Goal: Task Accomplishment & Management: Use online tool/utility

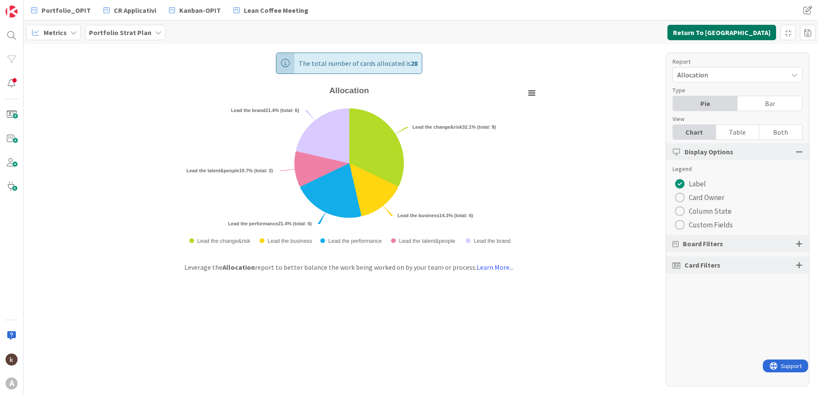
click at [715, 34] on button "Return To Kanban" at bounding box center [721, 32] width 109 height 15
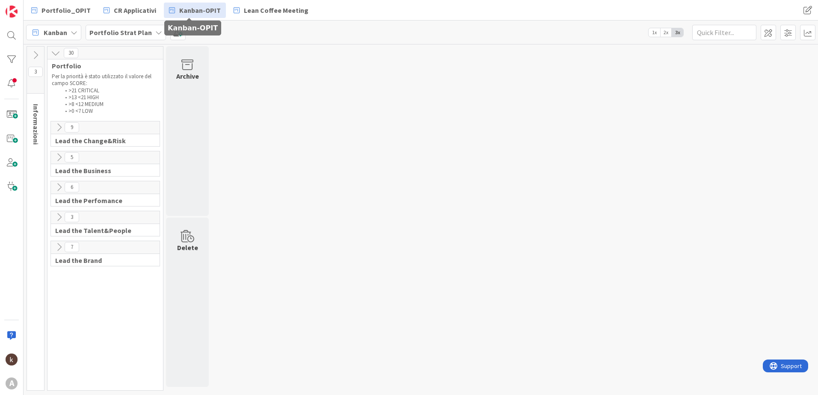
click at [193, 6] on span "Kanban-OPIT" at bounding box center [199, 10] width 41 height 10
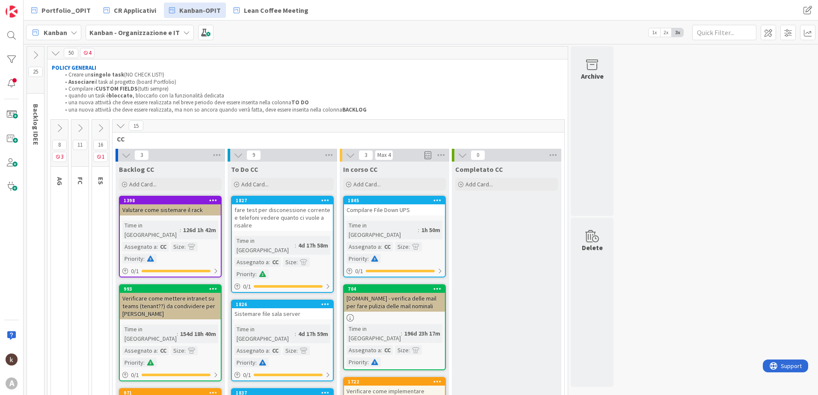
click at [103, 128] on icon at bounding box center [100, 128] width 9 height 9
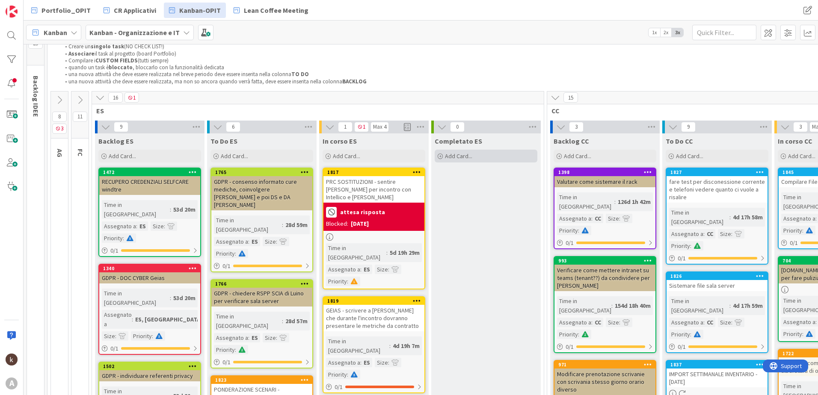
scroll to position [43, 0]
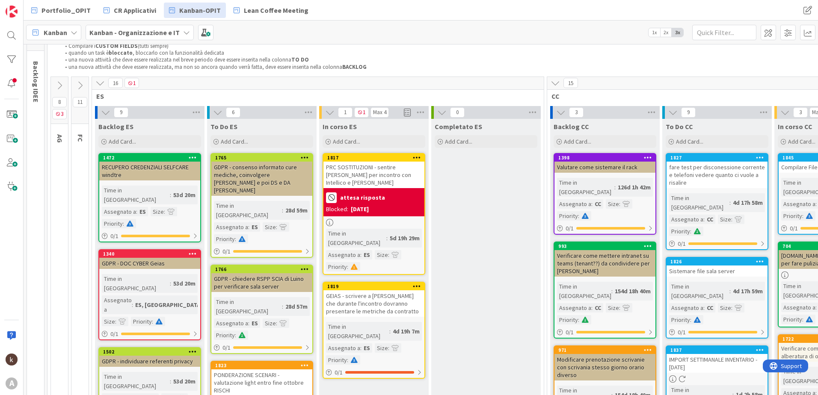
click at [381, 191] on div "attesa risposta" at bounding box center [374, 198] width 96 height 14
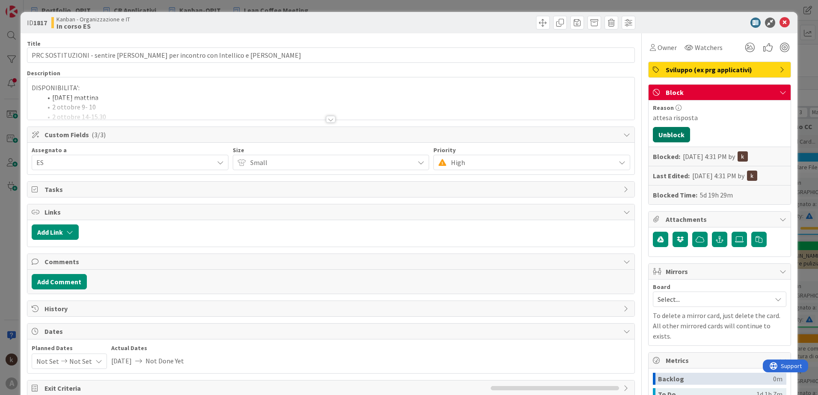
click at [667, 127] on div "Reason attesa risposta Unblock Blocked: 24/Sep/2025 4:31 PM by Last Edited: 24/…" at bounding box center [719, 152] width 142 height 104
click at [676, 138] on button "Unblock" at bounding box center [670, 134] width 37 height 15
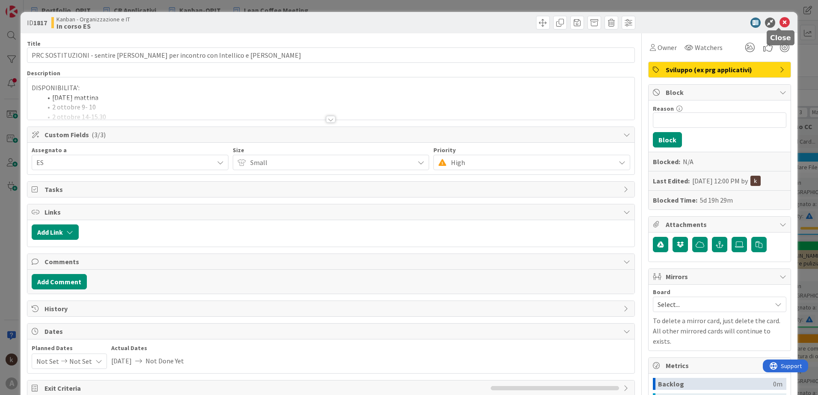
click at [781, 19] on icon at bounding box center [784, 23] width 10 height 10
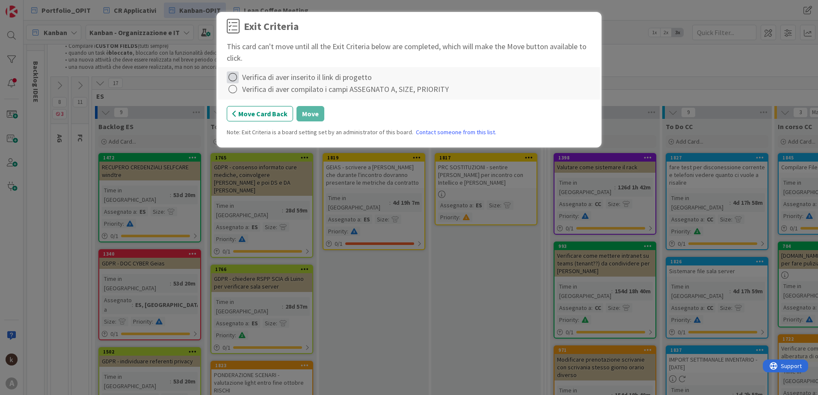
click at [232, 80] on icon at bounding box center [233, 77] width 12 height 12
click at [424, 97] on div "Complete Not Applicable Note... Clear Verifica di aver inserito il link di prog…" at bounding box center [408, 83] width 381 height 32
click at [274, 118] on button "Move Card Back" at bounding box center [260, 113] width 66 height 15
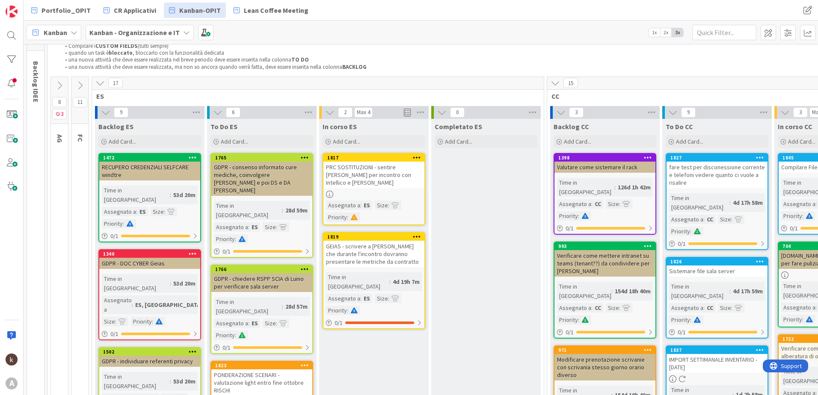
click at [376, 201] on div "Size" at bounding box center [381, 205] width 13 height 9
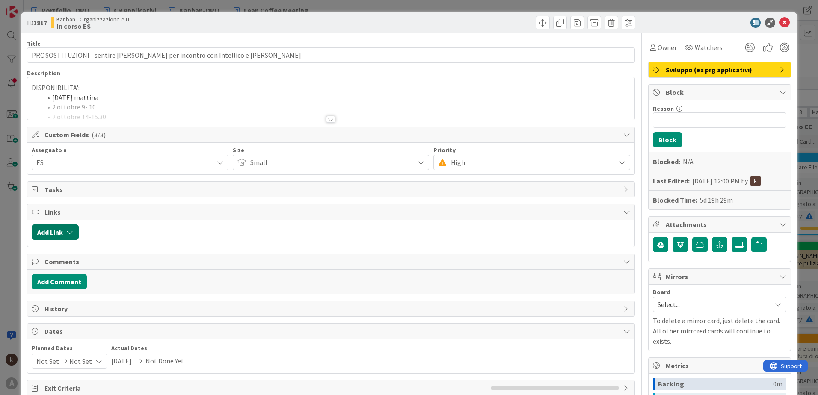
click at [77, 233] on button "Add Link" at bounding box center [55, 231] width 47 height 15
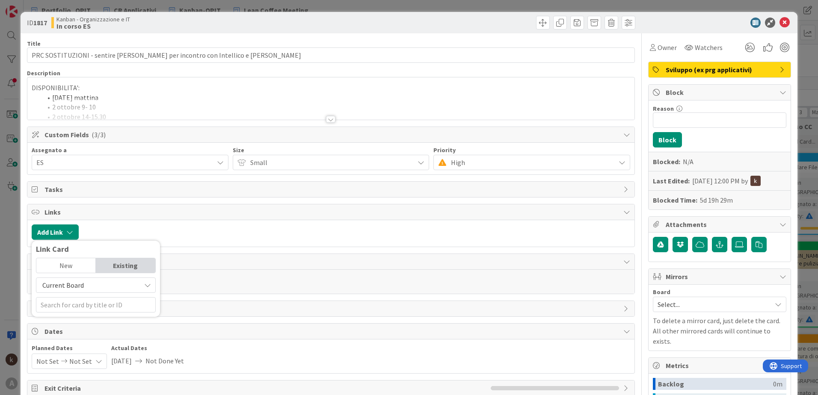
click at [76, 292] on div "Current Board" at bounding box center [96, 285] width 120 height 15
drag, startPoint x: 79, startPoint y: 318, endPoint x: 80, endPoint y: 313, distance: 4.6
click at [79, 318] on span "All Boards" at bounding box center [100, 320] width 119 height 13
click at [65, 255] on div "Link Card" at bounding box center [96, 251] width 120 height 13
click at [66, 266] on div "New" at bounding box center [65, 265] width 59 height 15
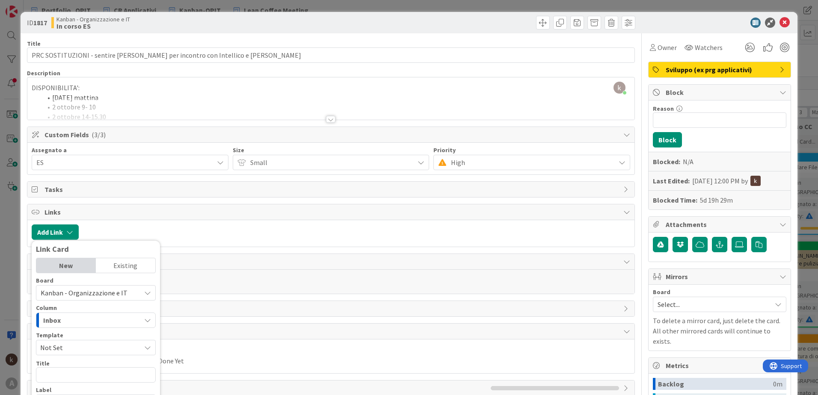
click at [133, 267] on div "Existing" at bounding box center [125, 265] width 59 height 15
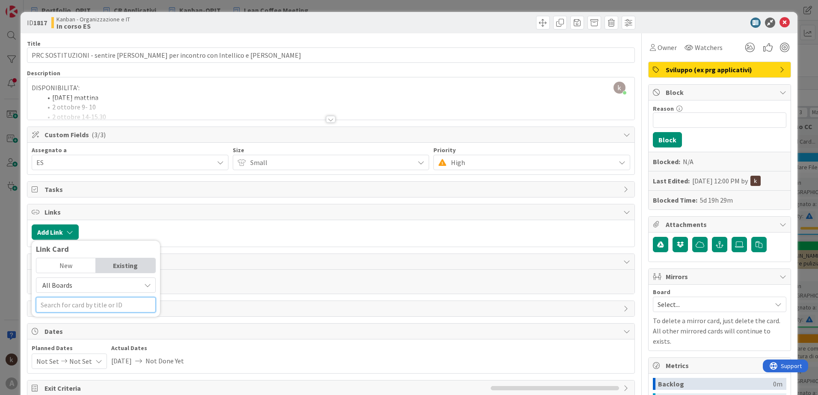
click at [121, 307] on input "text" at bounding box center [96, 304] width 120 height 15
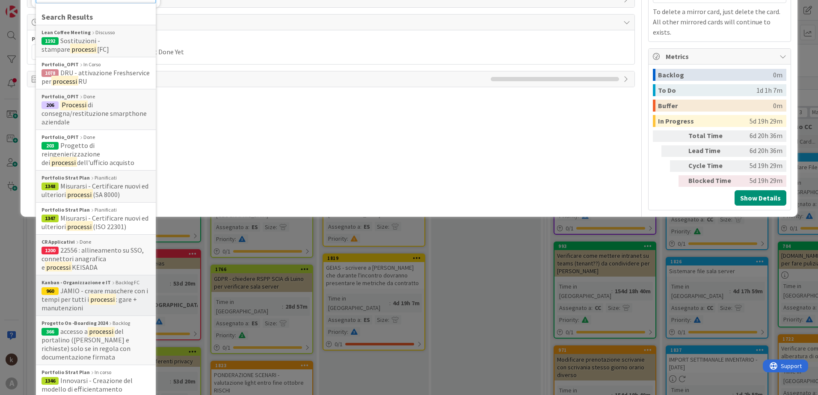
scroll to position [311, 0]
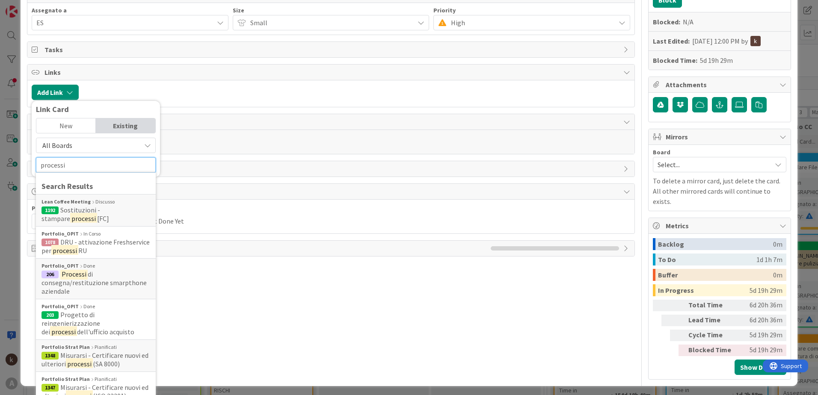
drag, startPoint x: 71, startPoint y: 171, endPoint x: 0, endPoint y: 168, distance: 70.6
click at [0, 168] on html "A Portfolio_OPIT CR Applicativi Kanban-OPIT Lean Coffee Meeting Portfolio_OPIT …" at bounding box center [409, 197] width 818 height 395
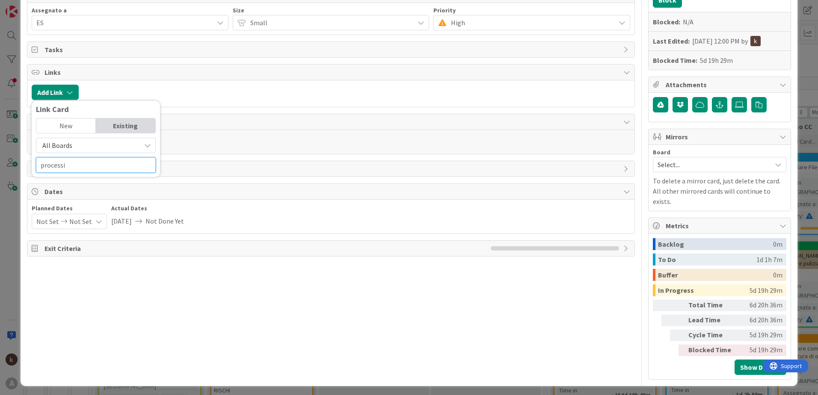
scroll to position [133, 0]
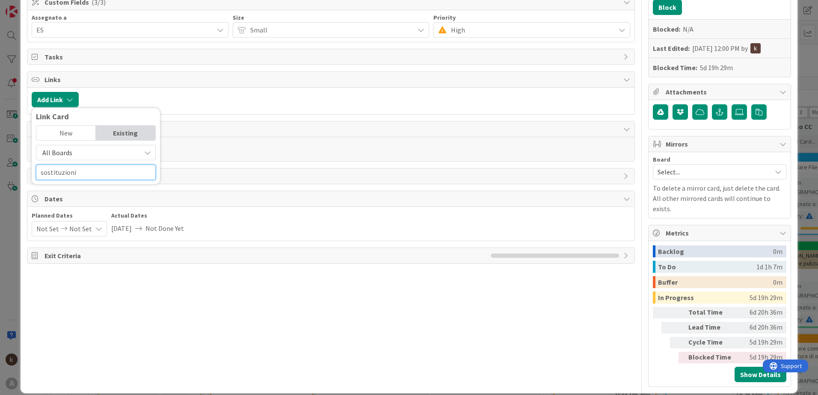
type input "sostituzioni"
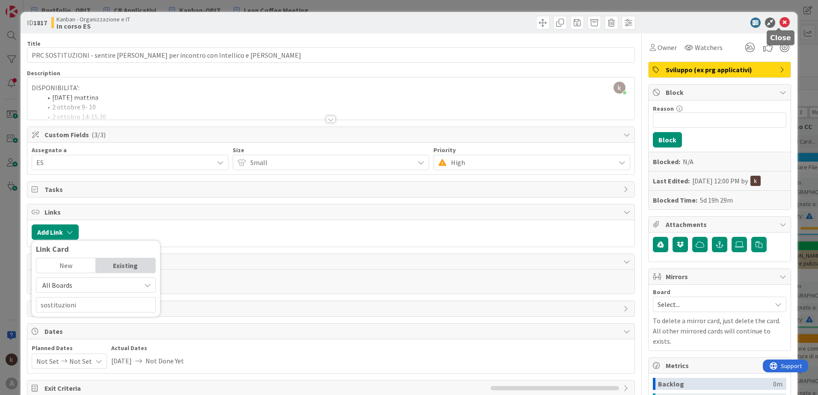
click at [781, 24] on icon at bounding box center [784, 23] width 10 height 10
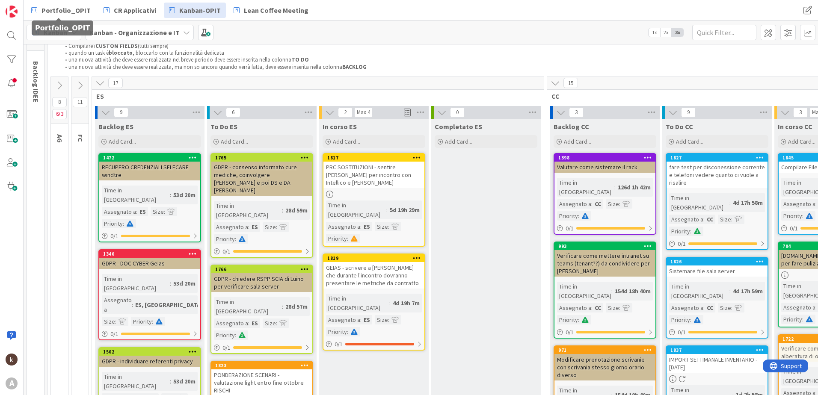
click at [378, 163] on div "PRC SOSTITUZIONI - sentire Gian per incontro con Intellico e BlueIT" at bounding box center [373, 175] width 101 height 27
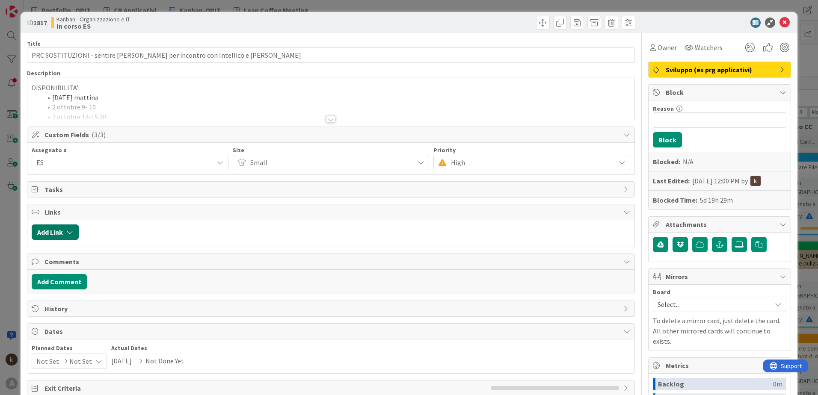
click at [65, 226] on button "Add Link" at bounding box center [55, 231] width 47 height 15
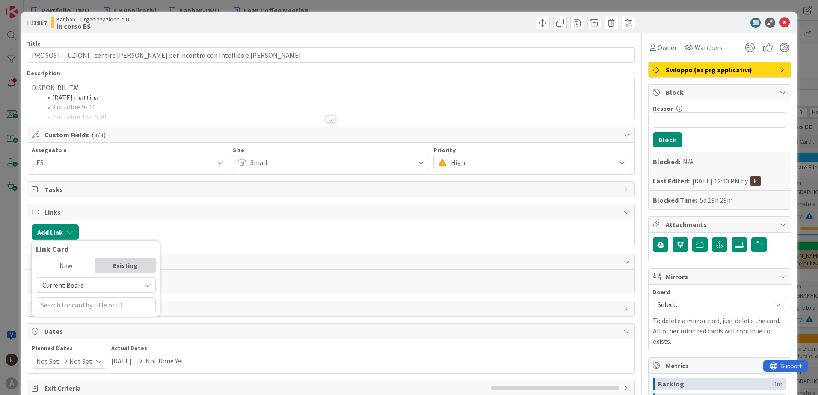
click at [87, 285] on span "Current Board" at bounding box center [89, 285] width 96 height 12
click at [86, 323] on span "All Boards" at bounding box center [100, 320] width 119 height 13
click at [69, 265] on div "New" at bounding box center [65, 265] width 59 height 15
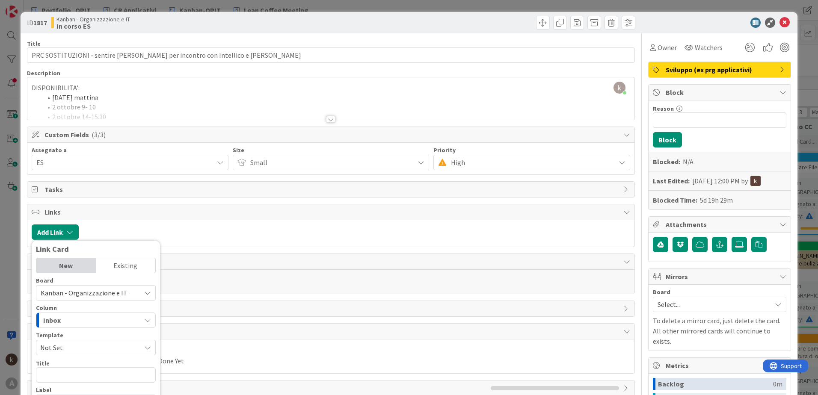
click at [112, 265] on div "Existing" at bounding box center [125, 265] width 59 height 15
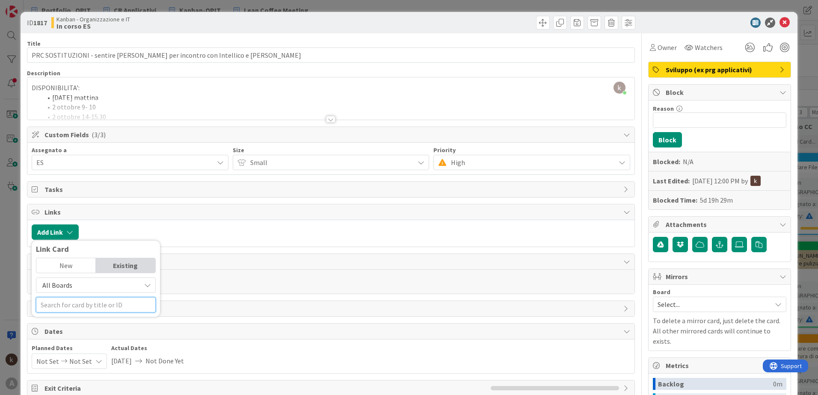
click at [97, 307] on input "text" at bounding box center [96, 304] width 120 height 15
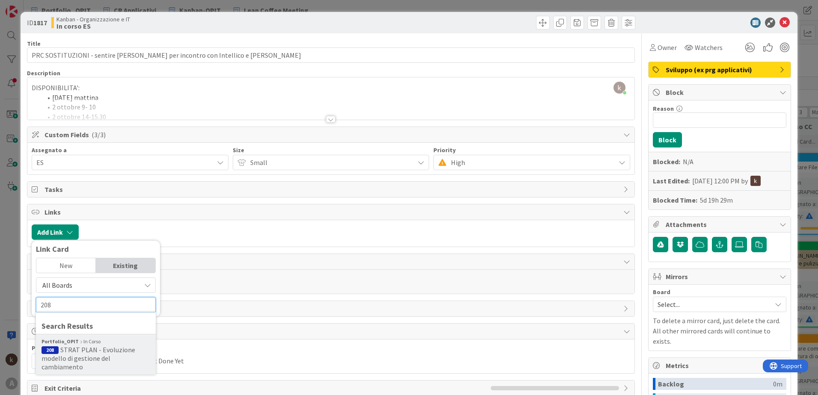
type input "208"
click at [86, 348] on span "STRAT PLAN - Evoluzione modello di gestione del cambiamento" at bounding box center [88, 358] width 94 height 26
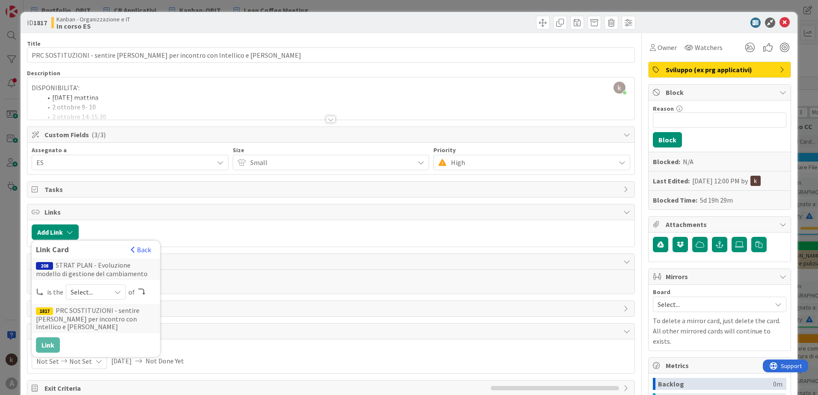
click at [69, 289] on div "Select..." at bounding box center [96, 291] width 60 height 15
click at [78, 309] on link "parent" at bounding box center [129, 311] width 127 height 15
click at [47, 337] on button "Link" at bounding box center [48, 344] width 24 height 15
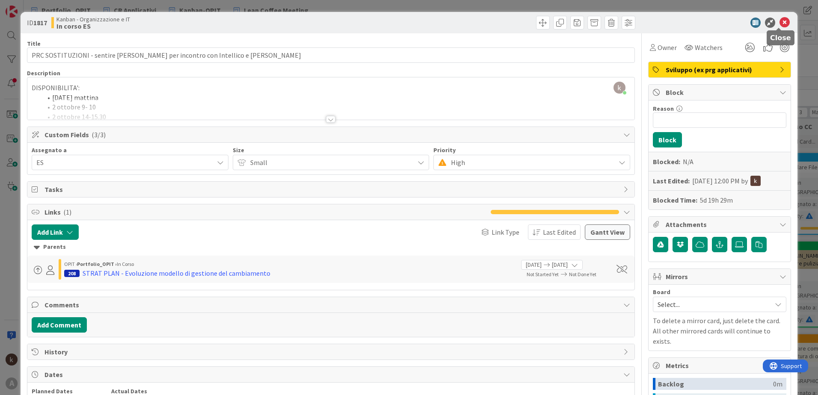
click at [781, 23] on icon at bounding box center [784, 23] width 10 height 10
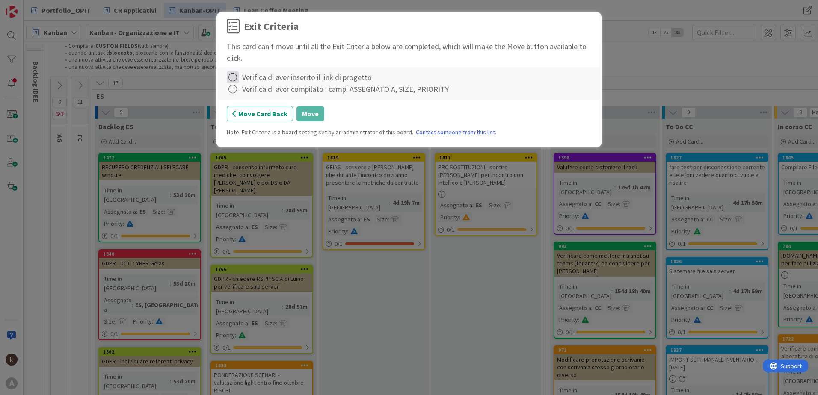
click at [236, 79] on icon at bounding box center [233, 77] width 12 height 12
click at [235, 93] on icon at bounding box center [234, 94] width 6 height 5
click at [233, 88] on icon at bounding box center [233, 89] width 12 height 12
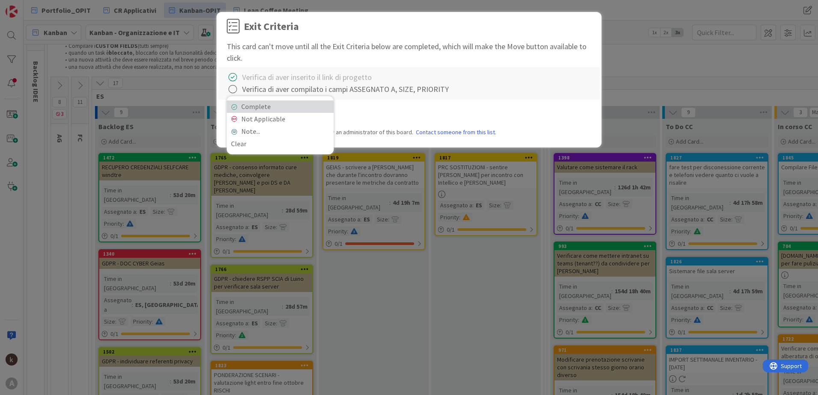
click at [233, 105] on icon at bounding box center [234, 106] width 6 height 5
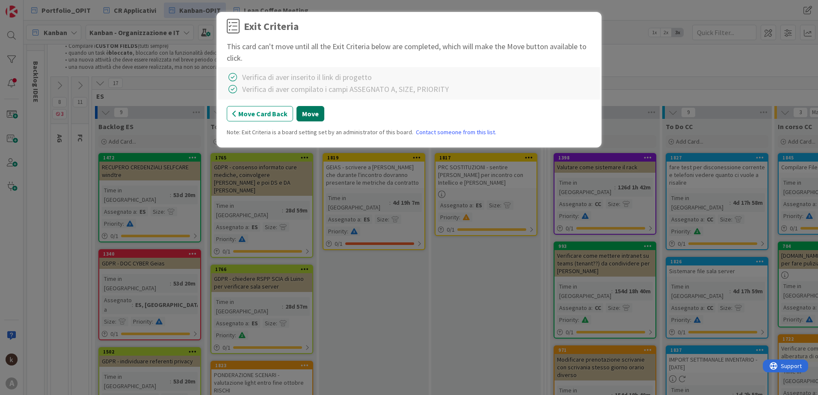
click at [319, 109] on button "Move" at bounding box center [310, 113] width 28 height 15
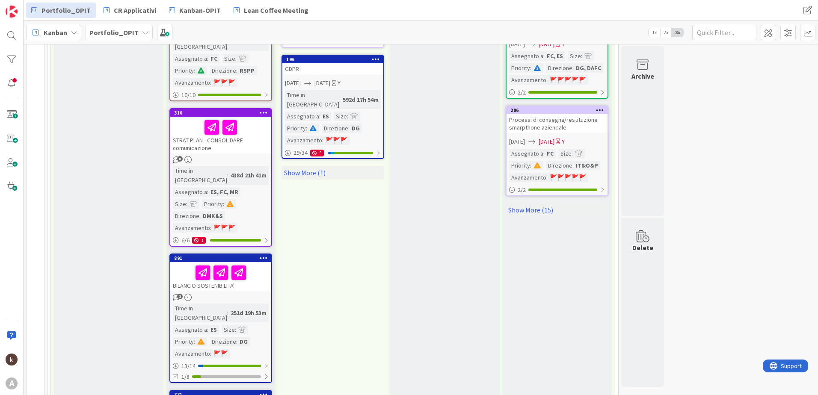
scroll to position [1095, 0]
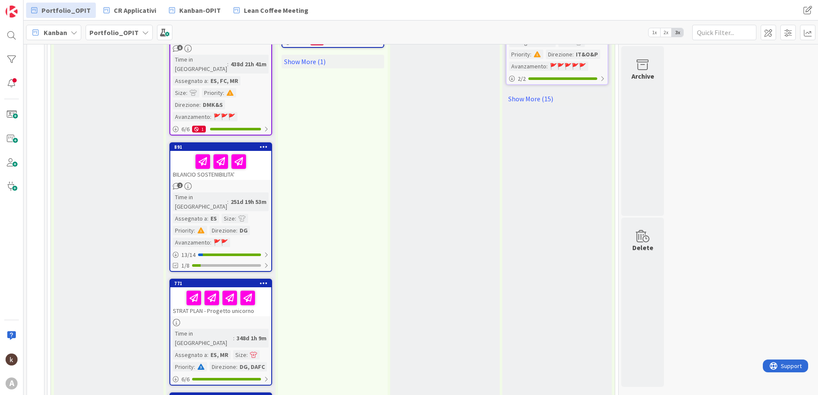
scroll to position [1224, 0]
